Goal: Task Accomplishment & Management: Complete application form

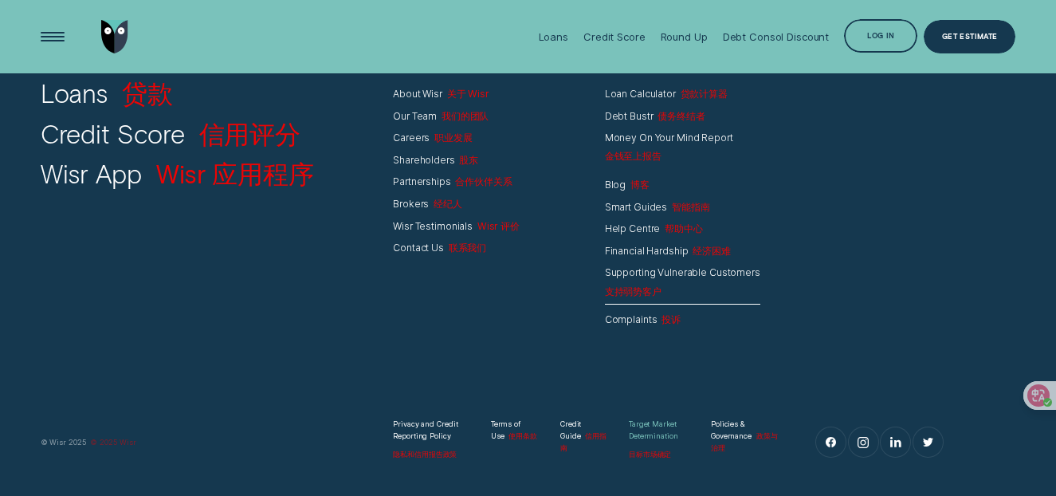
scroll to position [9192, 0]
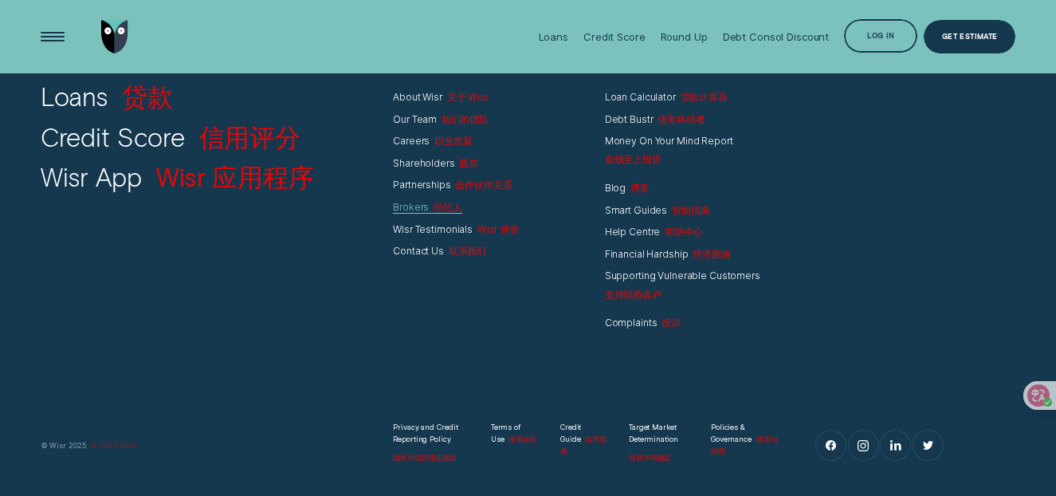
click at [414, 207] on div "Brokers 经纪人" at bounding box center [427, 207] width 69 height 12
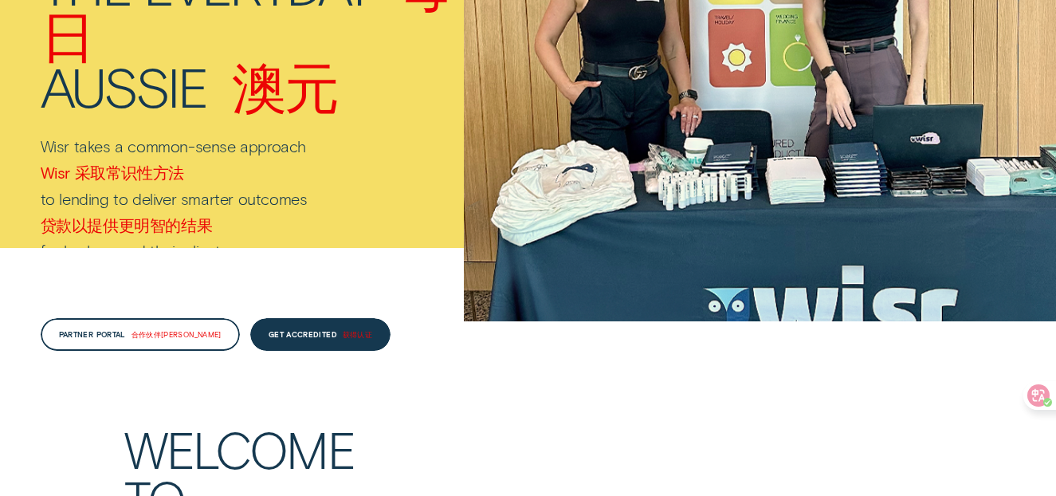
scroll to position [315, 0]
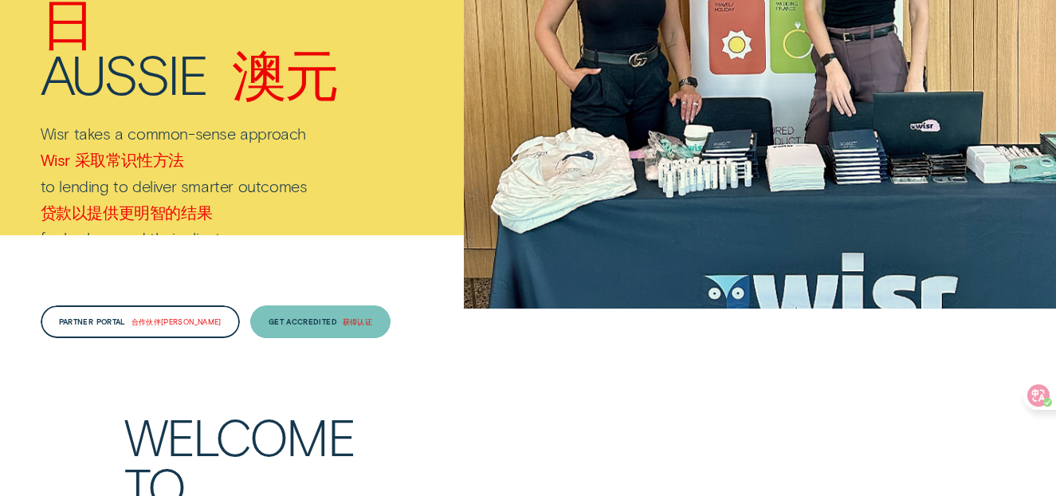
click at [285, 328] on div "Get Accredited 获得认证" at bounding box center [320, 321] width 140 height 33
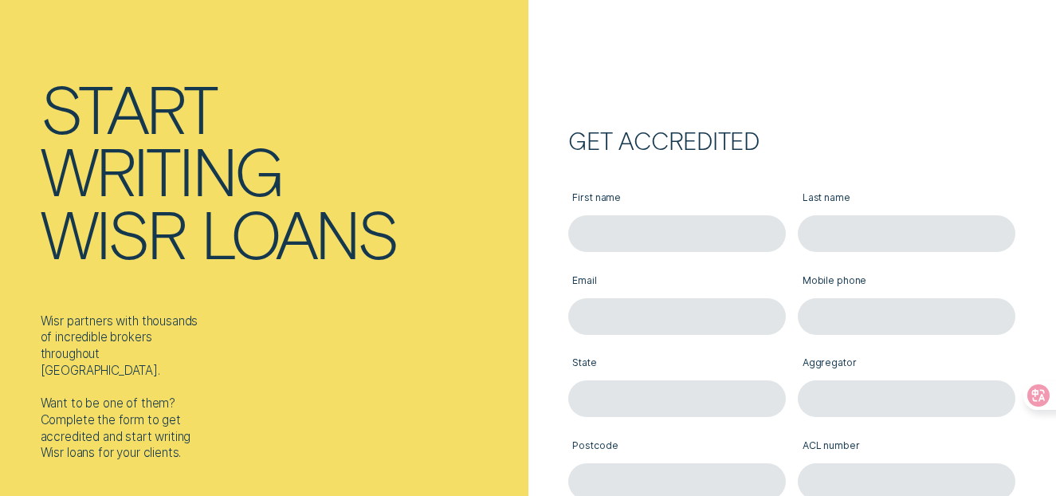
scroll to position [225, 0]
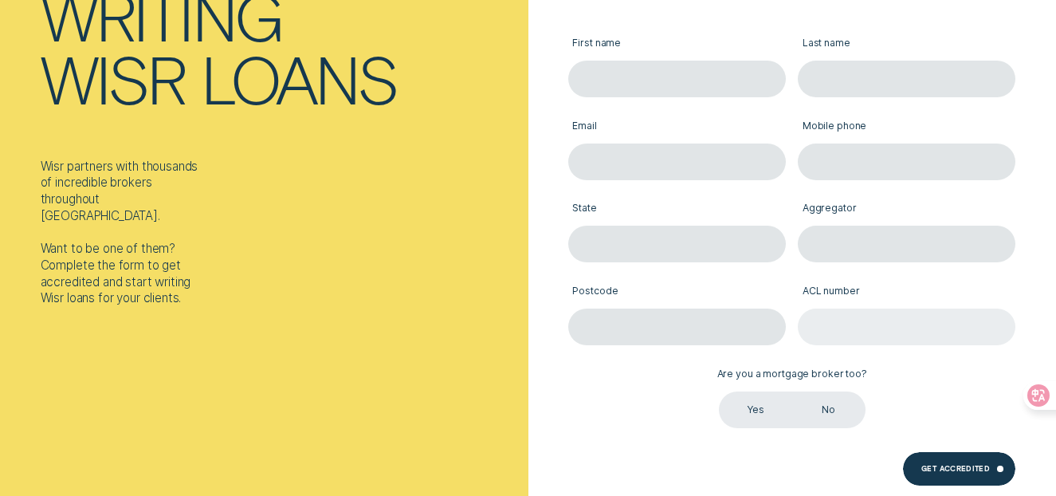
click at [917, 332] on input "ACL number" at bounding box center [907, 326] width 218 height 37
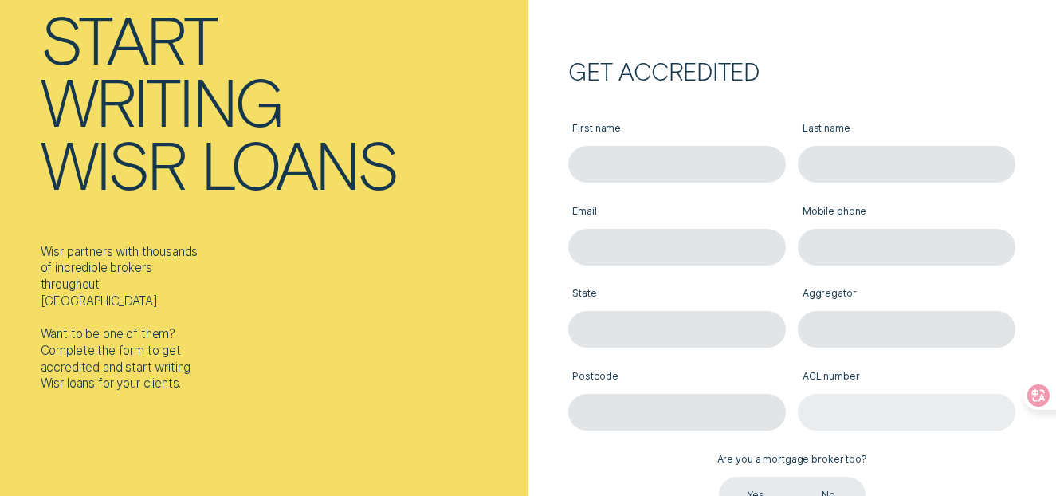
scroll to position [143, 0]
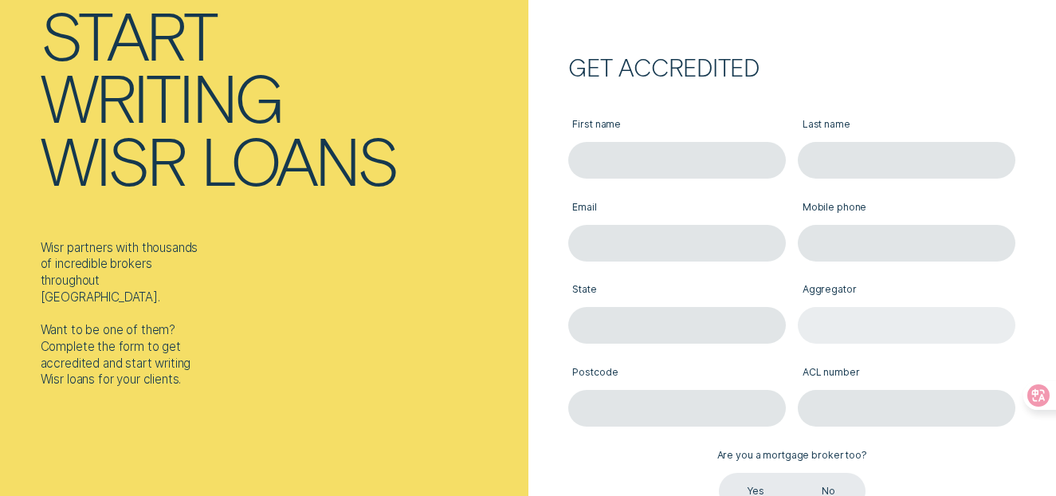
click at [875, 332] on input "Aggregator" at bounding box center [907, 325] width 218 height 37
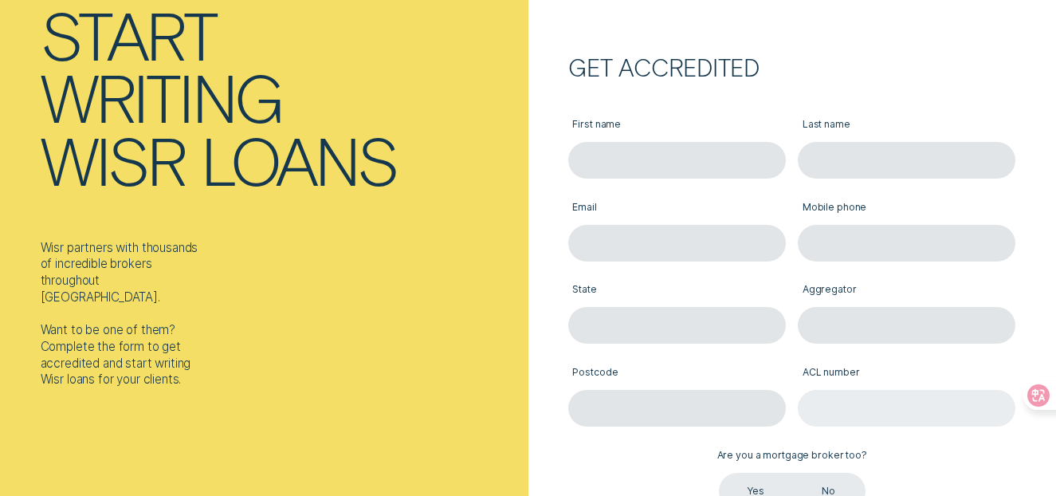
click at [889, 399] on input "ACL number" at bounding box center [907, 408] width 218 height 37
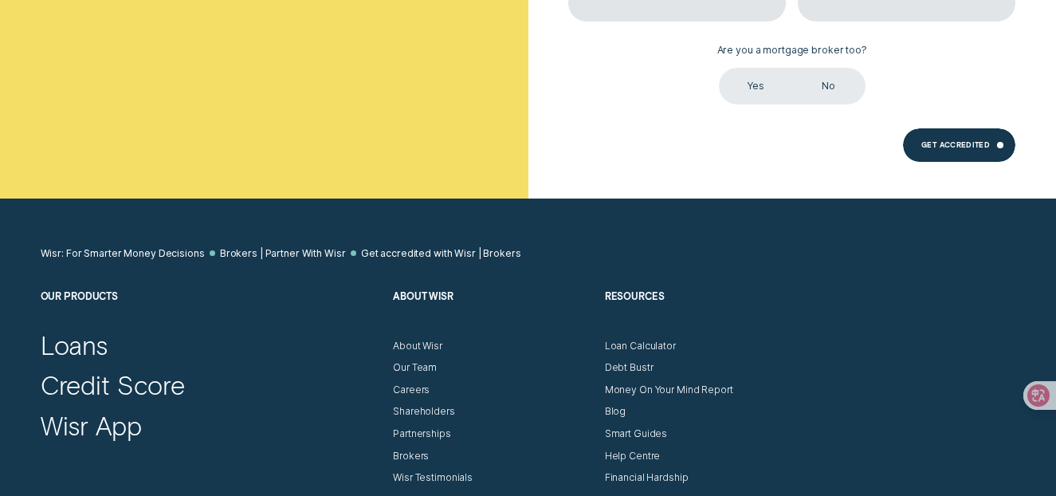
scroll to position [897, 0]
